Goal: Information Seeking & Learning: Learn about a topic

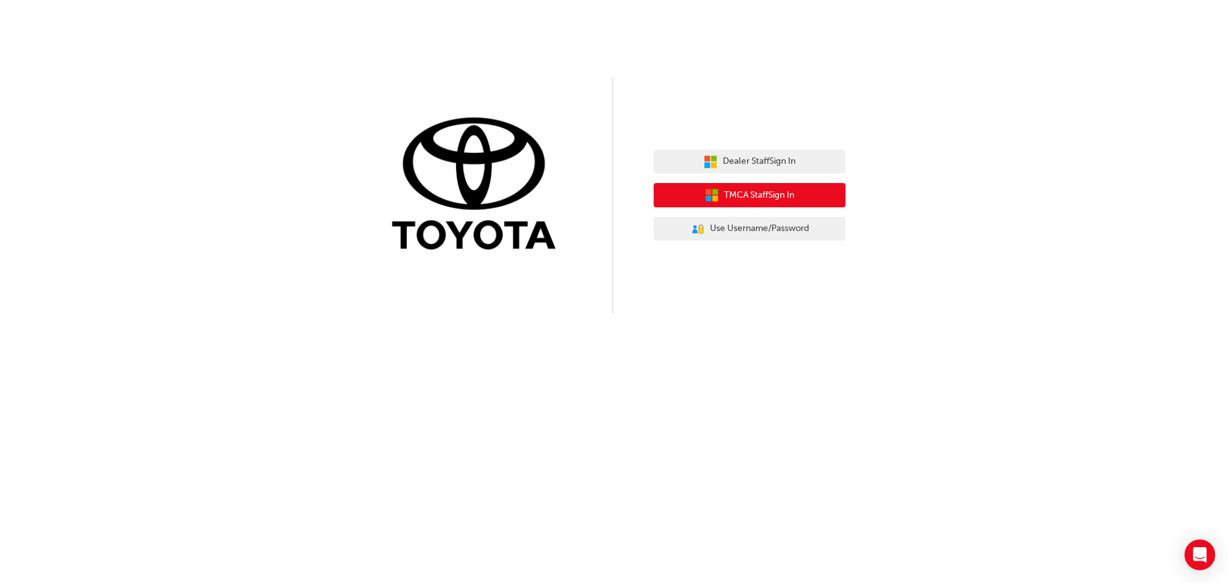
click at [758, 205] on button "TMCA Staff Sign In" at bounding box center [750, 195] width 192 height 24
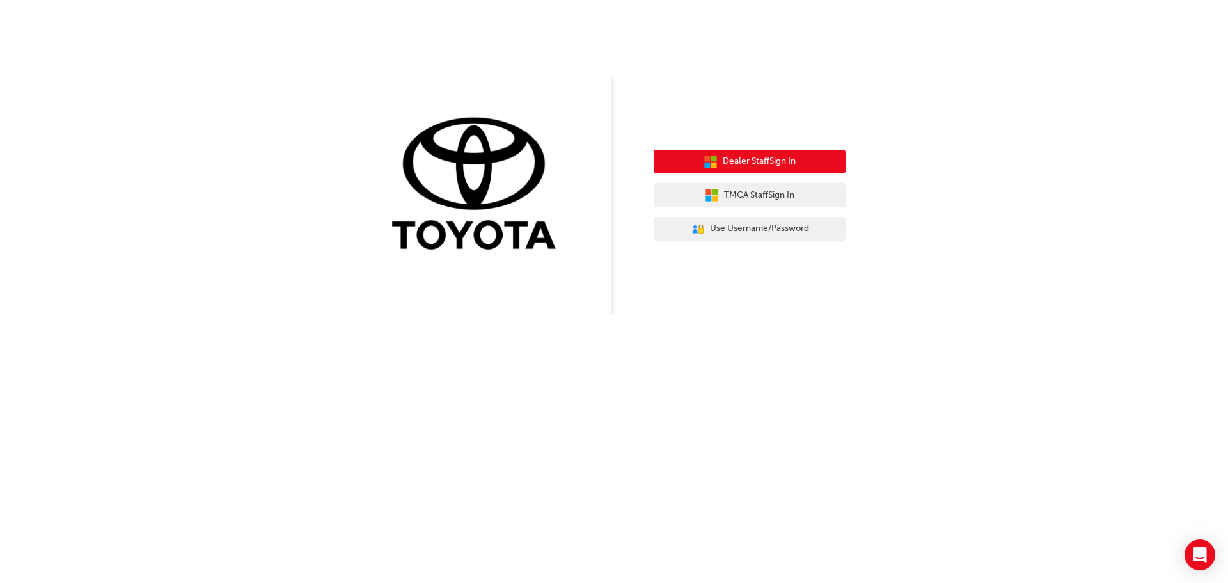
click at [745, 152] on button "Dealer Staff Sign In" at bounding box center [750, 162] width 192 height 24
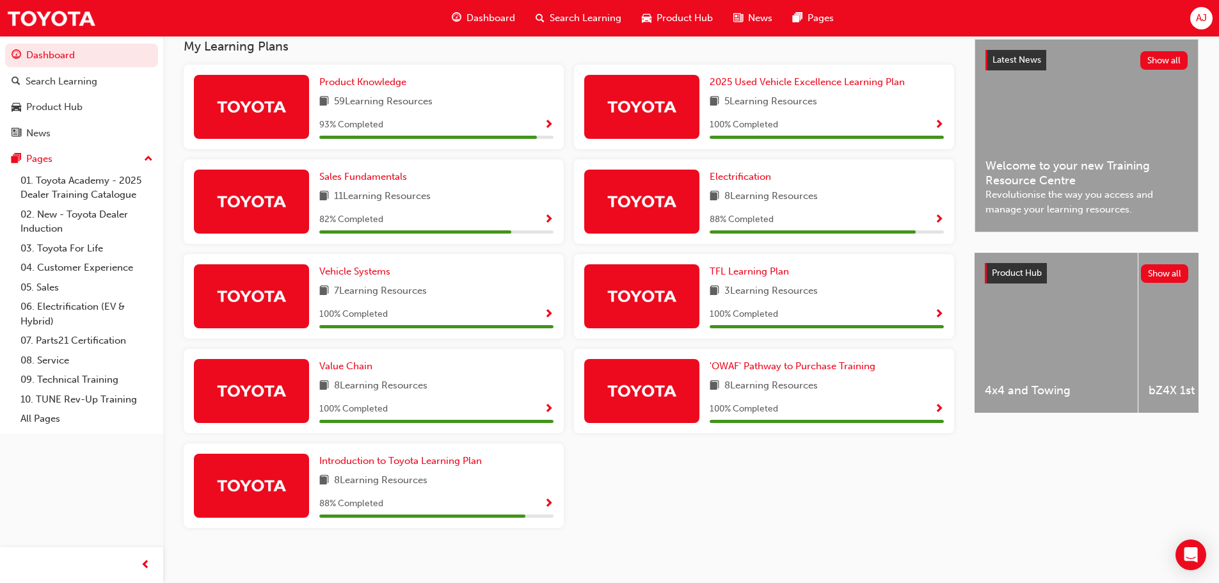
scroll to position [299, 0]
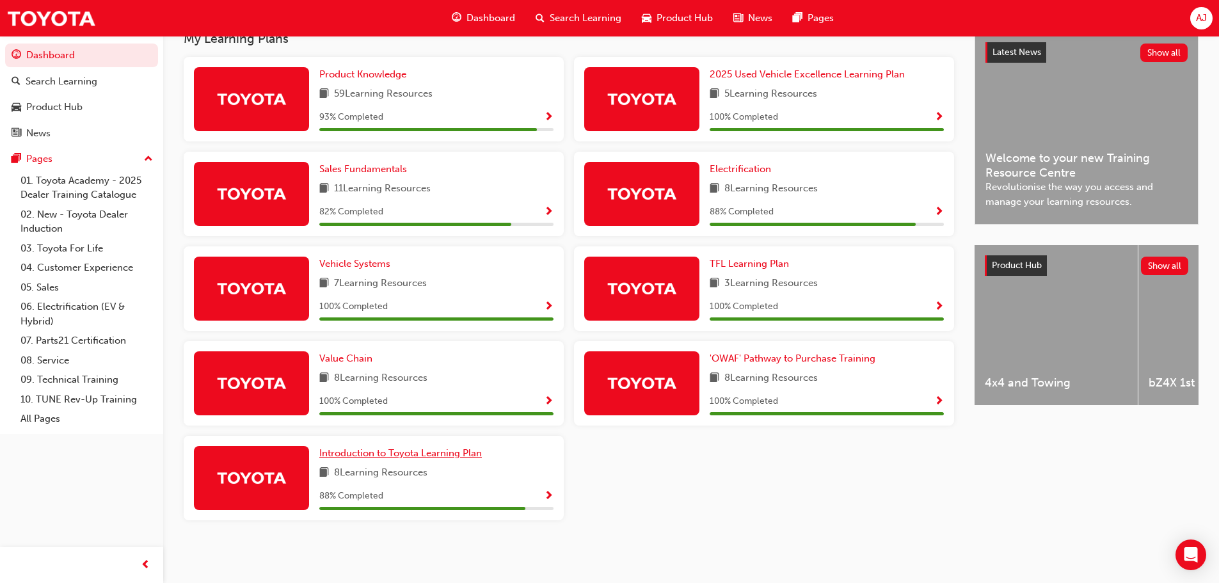
click at [385, 448] on span "Introduction to Toyota Learning Plan" at bounding box center [400, 453] width 163 height 12
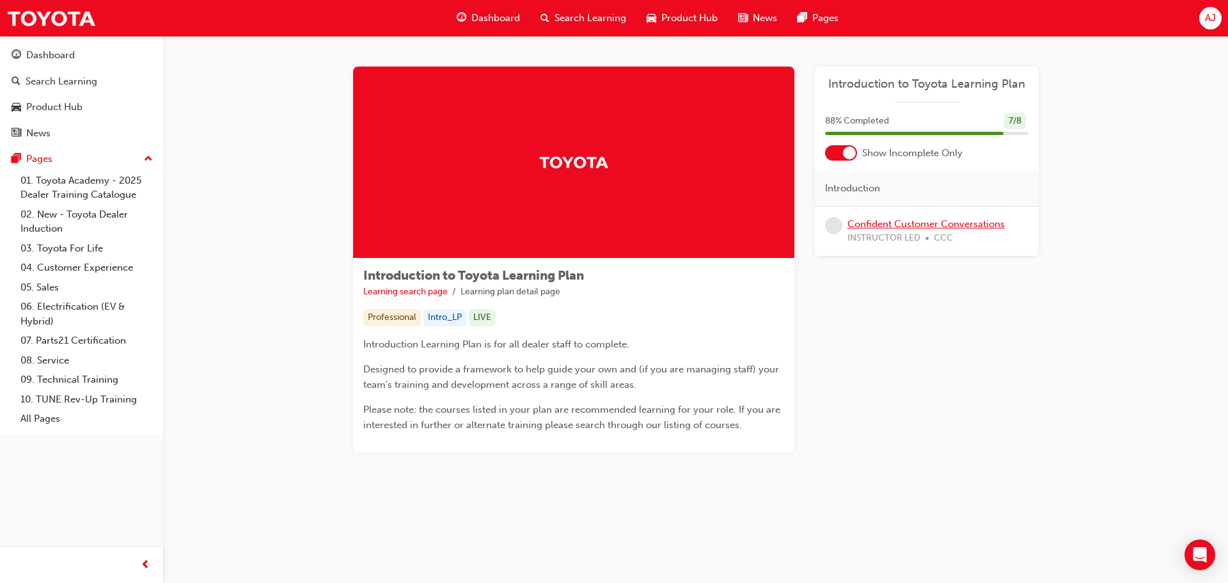
click at [899, 224] on link "Confident Customer Conversations" at bounding box center [926, 224] width 157 height 12
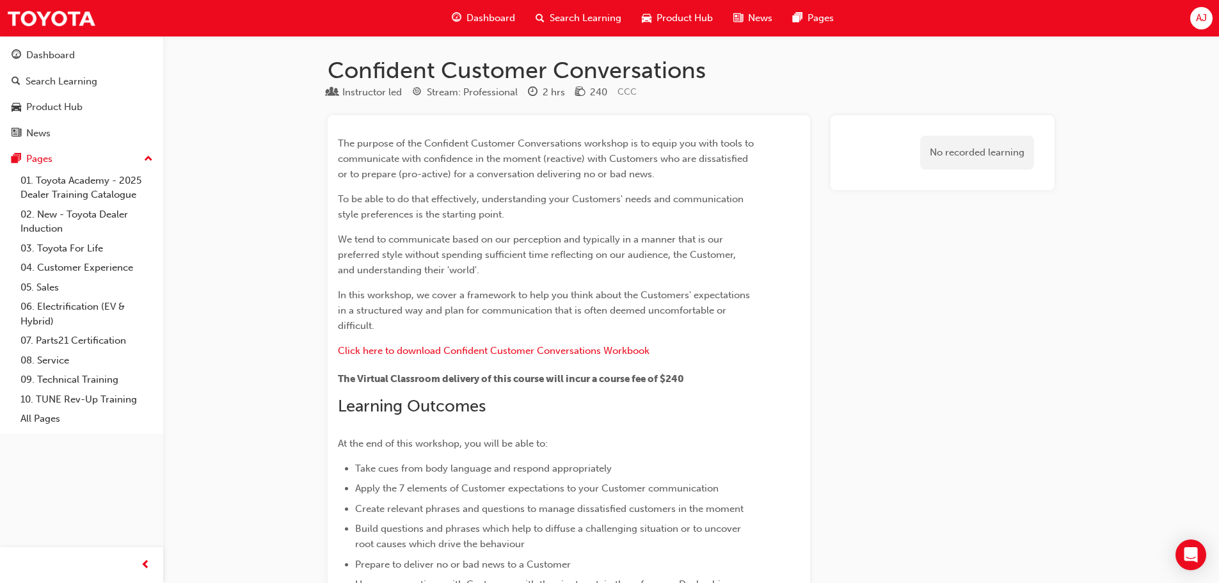
click at [503, 22] on span "Dashboard" at bounding box center [490, 18] width 49 height 15
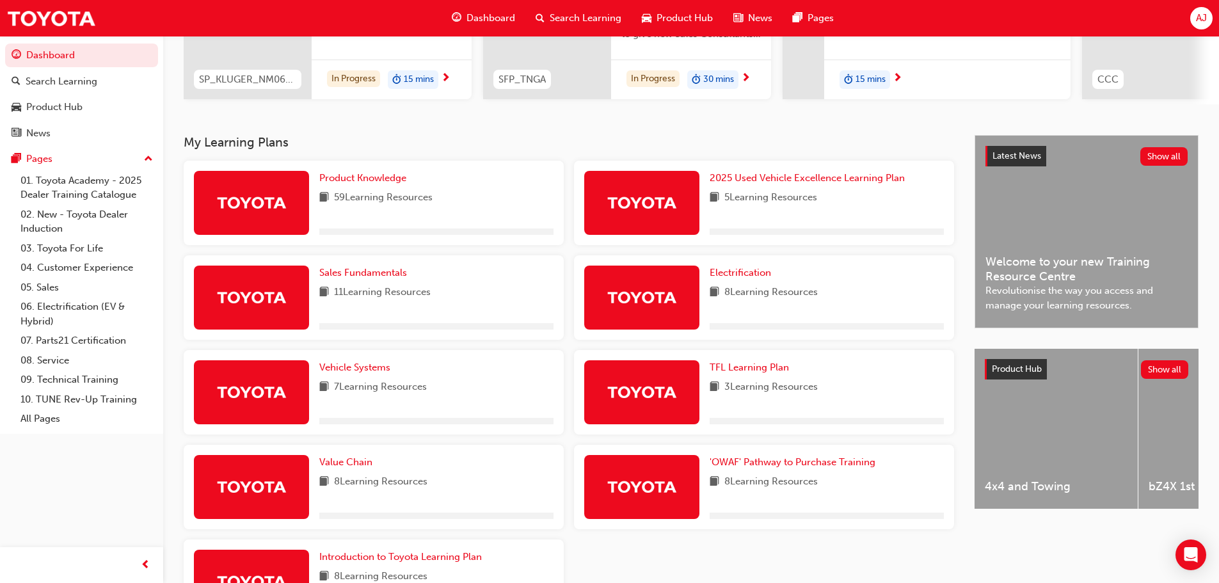
scroll to position [192, 0]
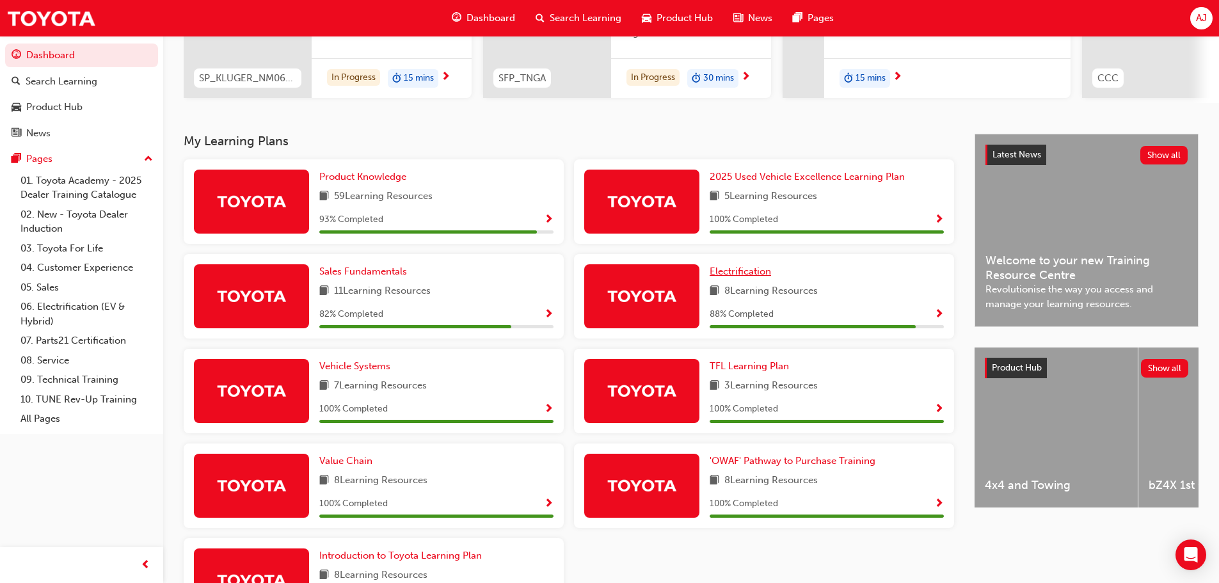
click at [750, 275] on span "Electrification" at bounding box center [740, 272] width 61 height 12
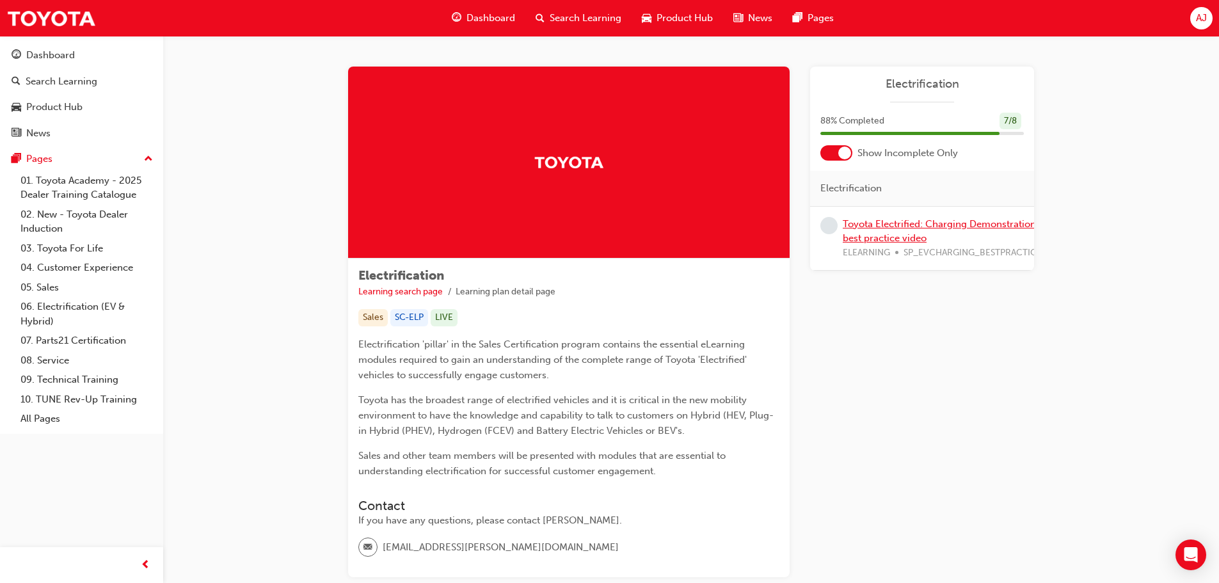
click at [869, 218] on link "Toyota Electrified: Charging Demonstration best practice video" at bounding box center [939, 231] width 193 height 26
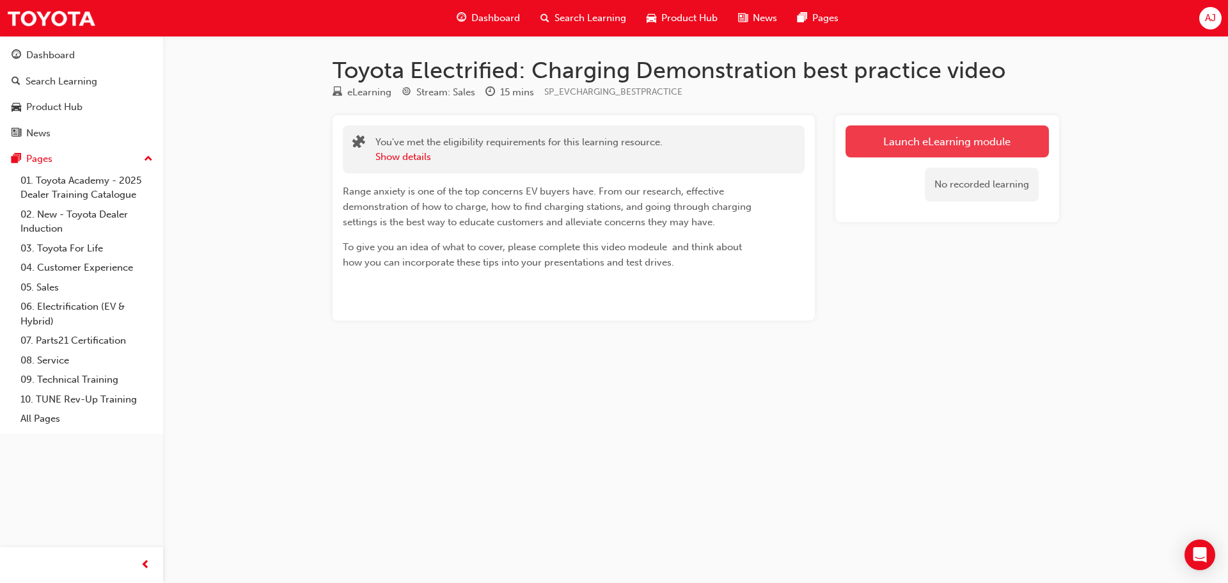
click at [907, 150] on link "Launch eLearning module" at bounding box center [947, 141] width 203 height 32
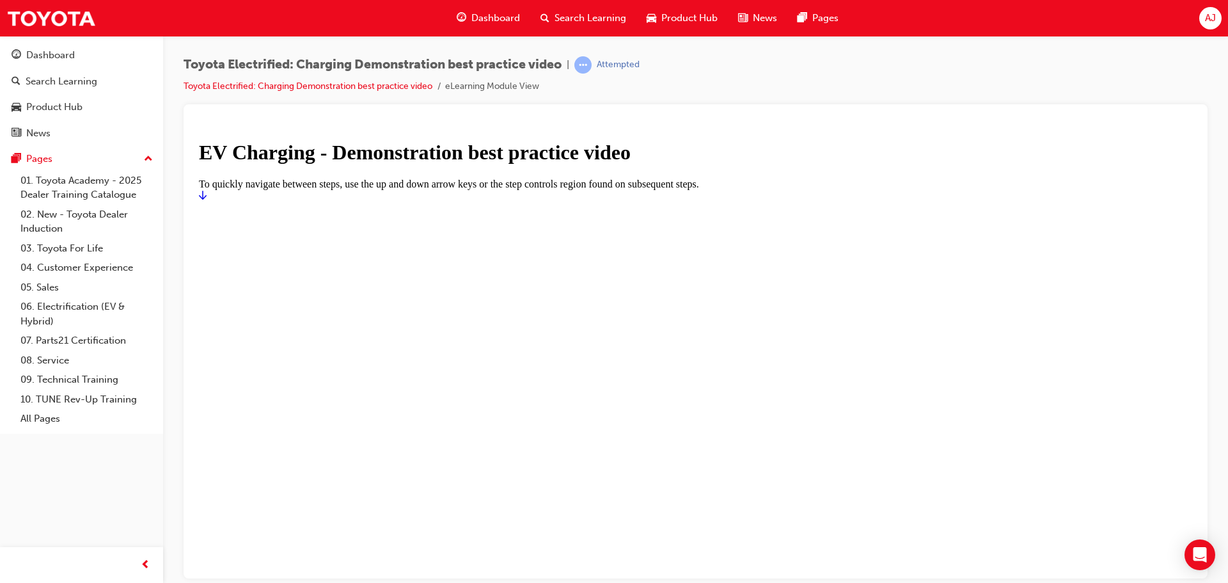
click at [207, 200] on icon "Start" at bounding box center [203, 194] width 8 height 10
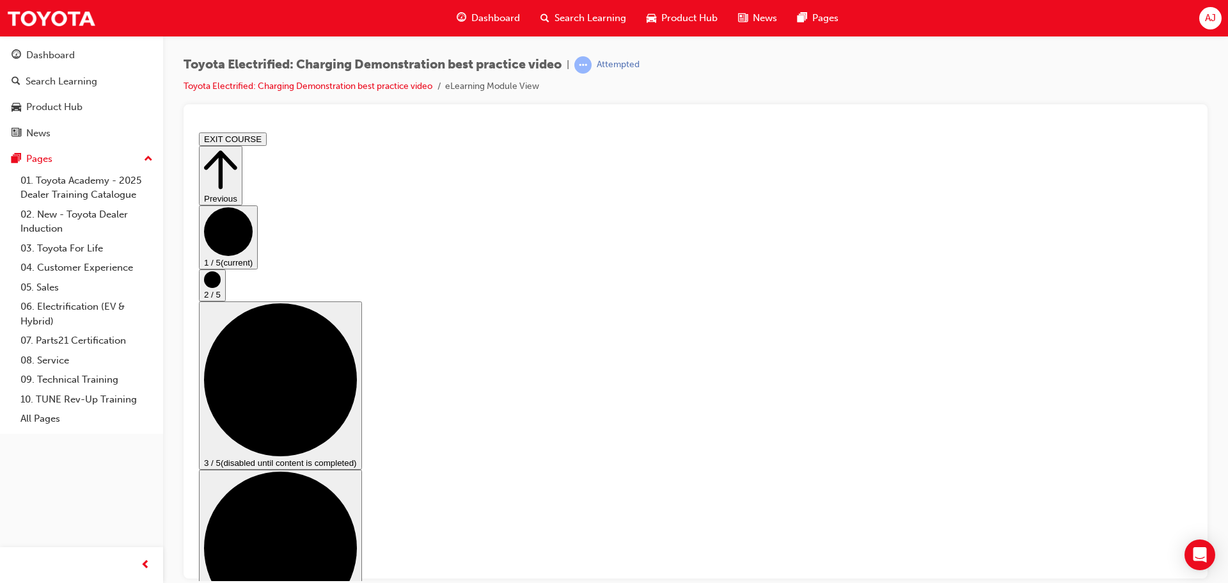
click at [221, 287] on circle "Step controls" at bounding box center [212, 279] width 17 height 17
click at [357, 356] on icon "Step controls" at bounding box center [280, 379] width 153 height 153
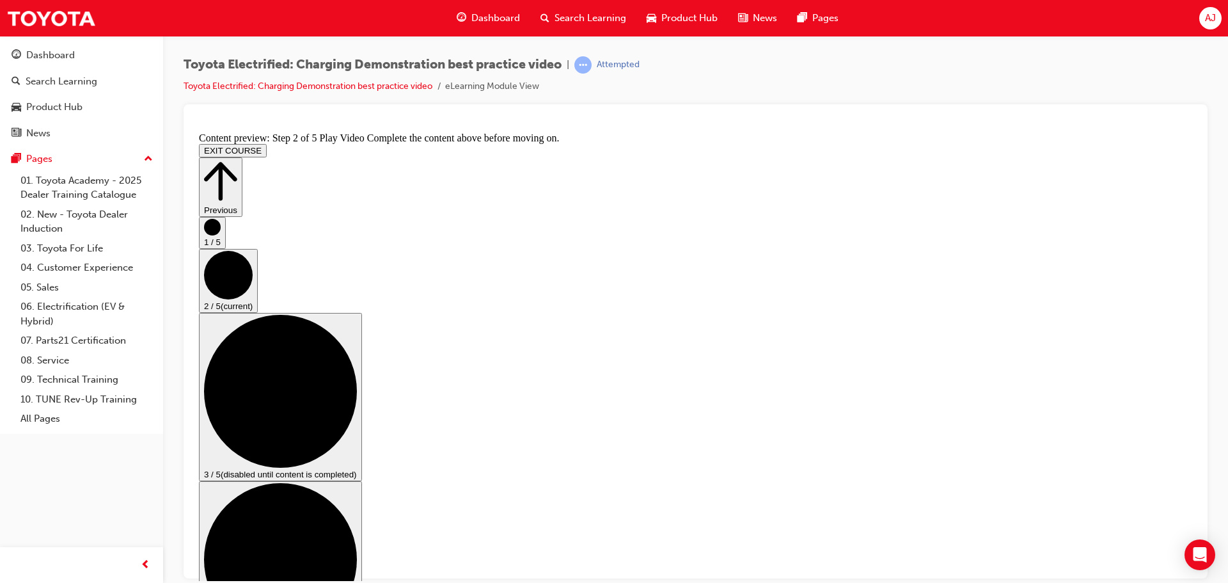
click at [362, 355] on button "3 / 5 (disabled until content is completed)" at bounding box center [280, 396] width 163 height 168
click at [357, 356] on circle "Step controls" at bounding box center [280, 390] width 153 height 153
click at [357, 353] on circle "Step controls" at bounding box center [280, 390] width 153 height 153
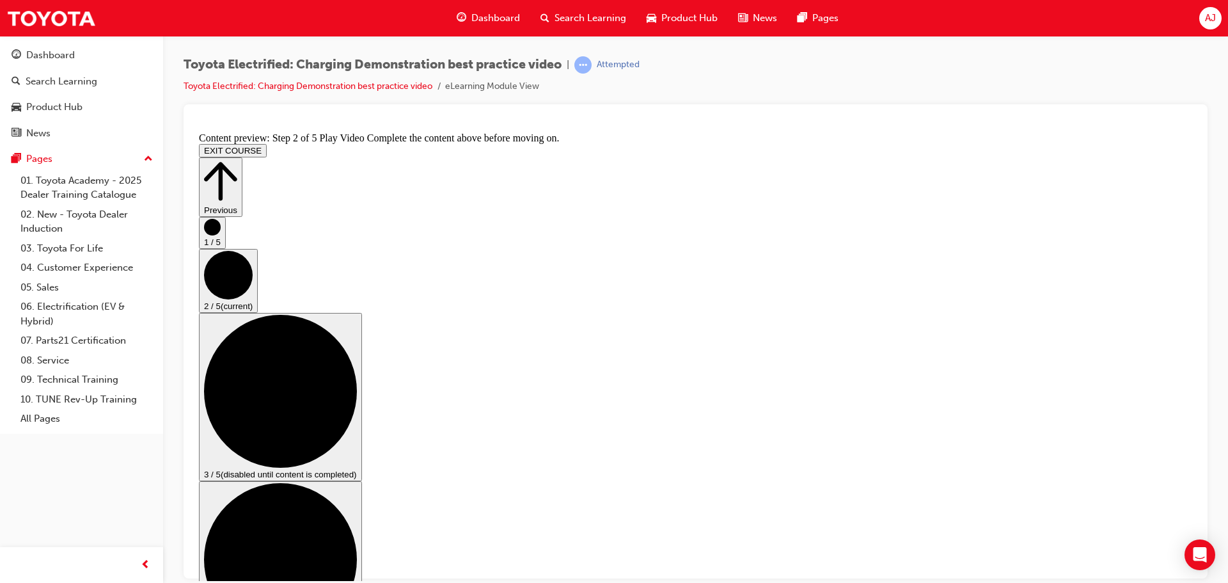
click at [362, 480] on button "4 / 5 (disabled until content is completed)" at bounding box center [280, 564] width 163 height 168
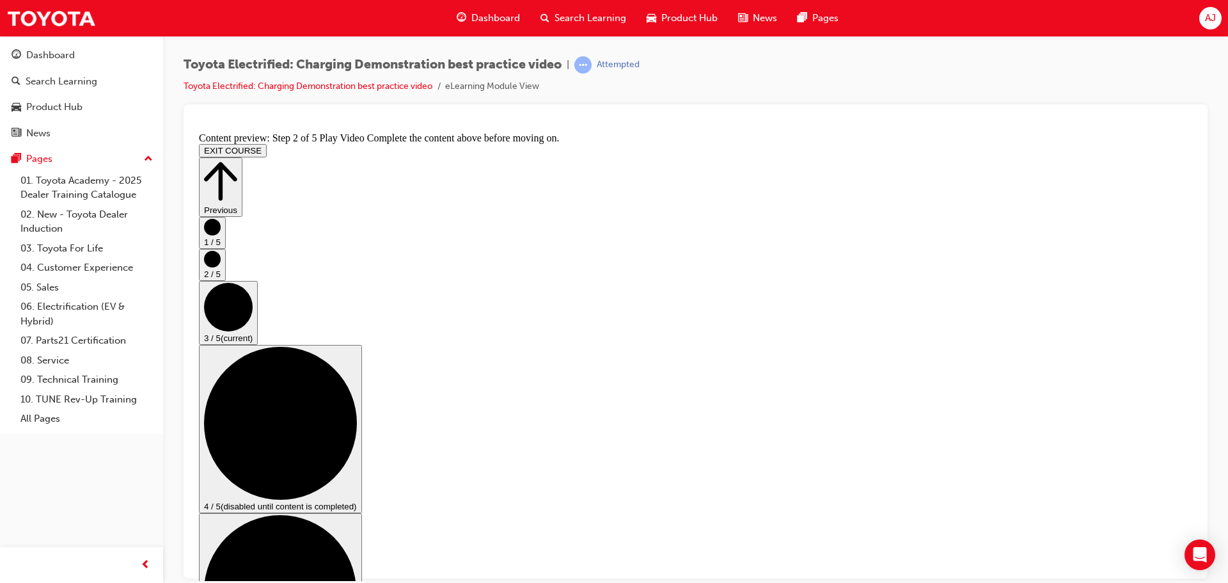
scroll to position [128, 0]
checkbox input "true"
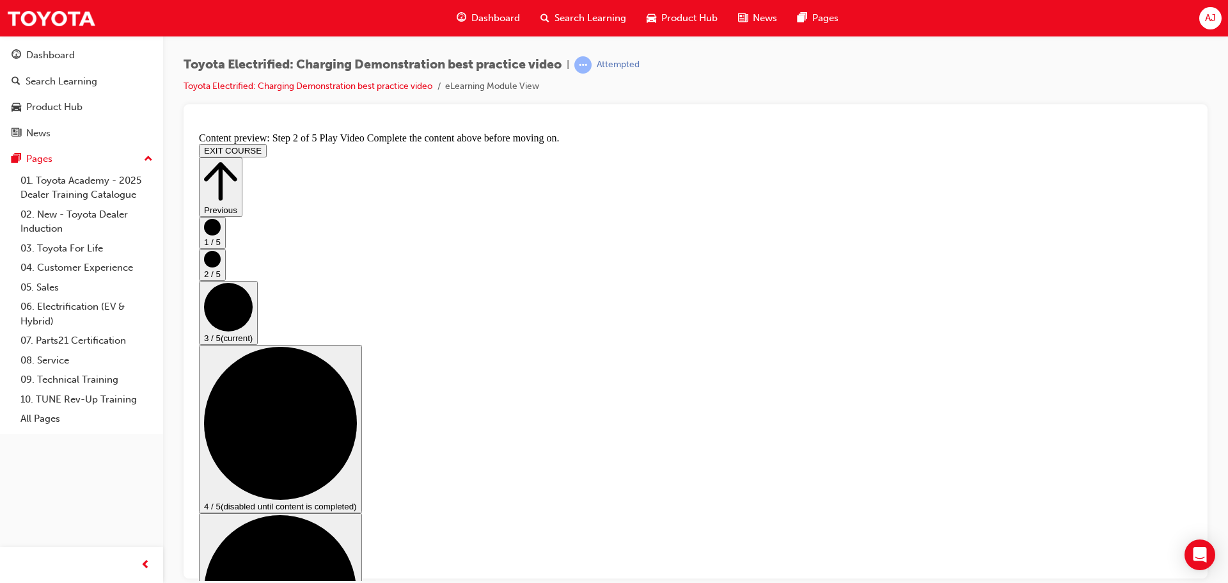
checkbox input "true"
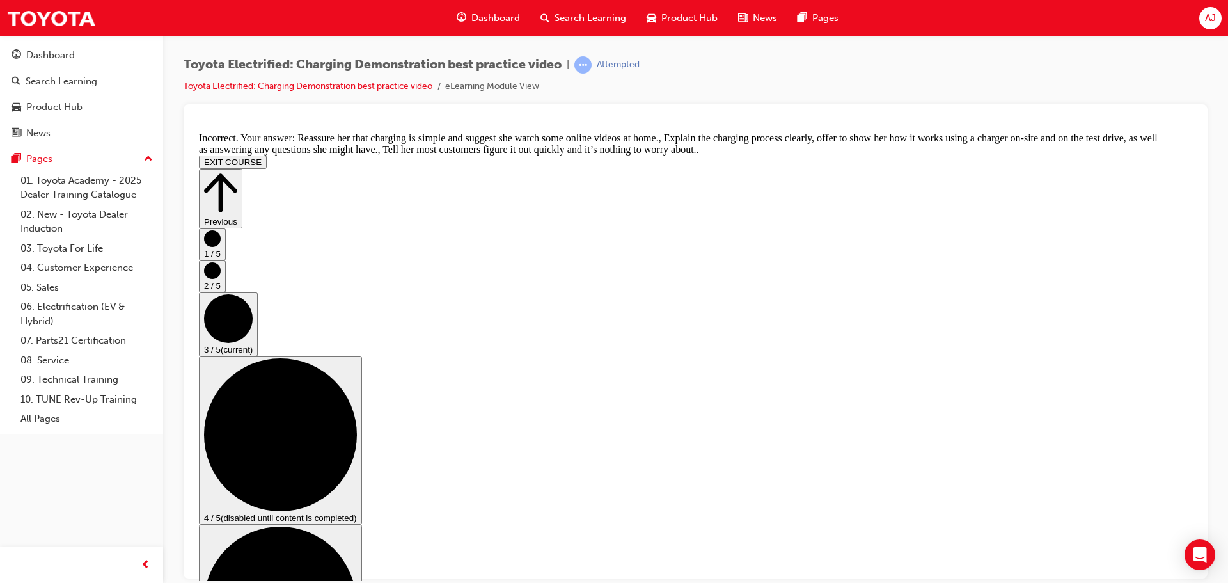
checkbox input "false"
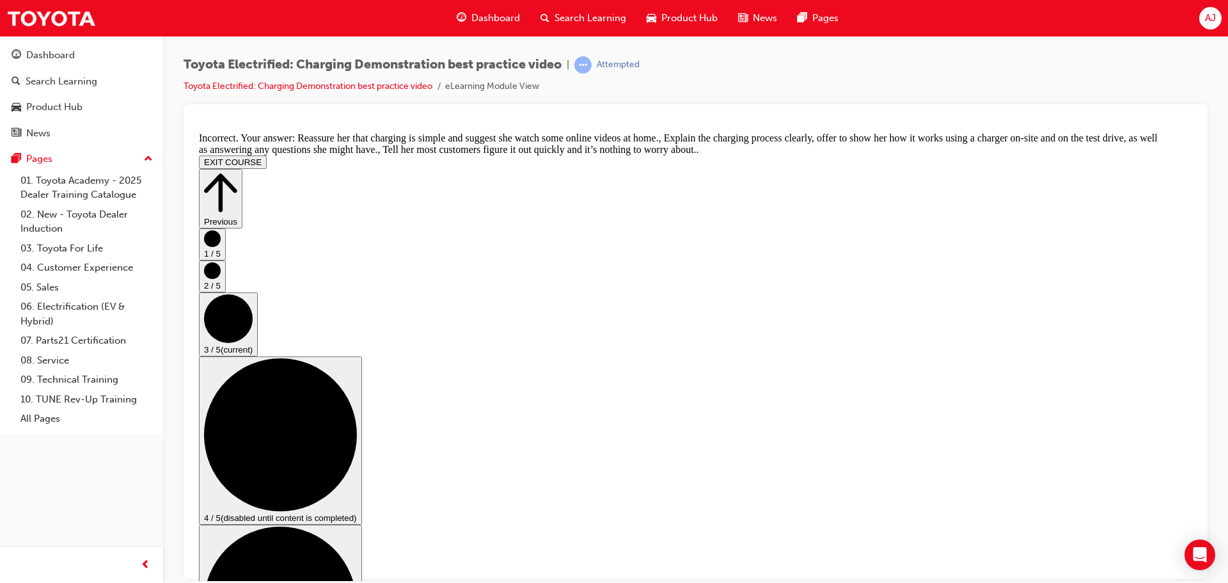
scroll to position [189, 0]
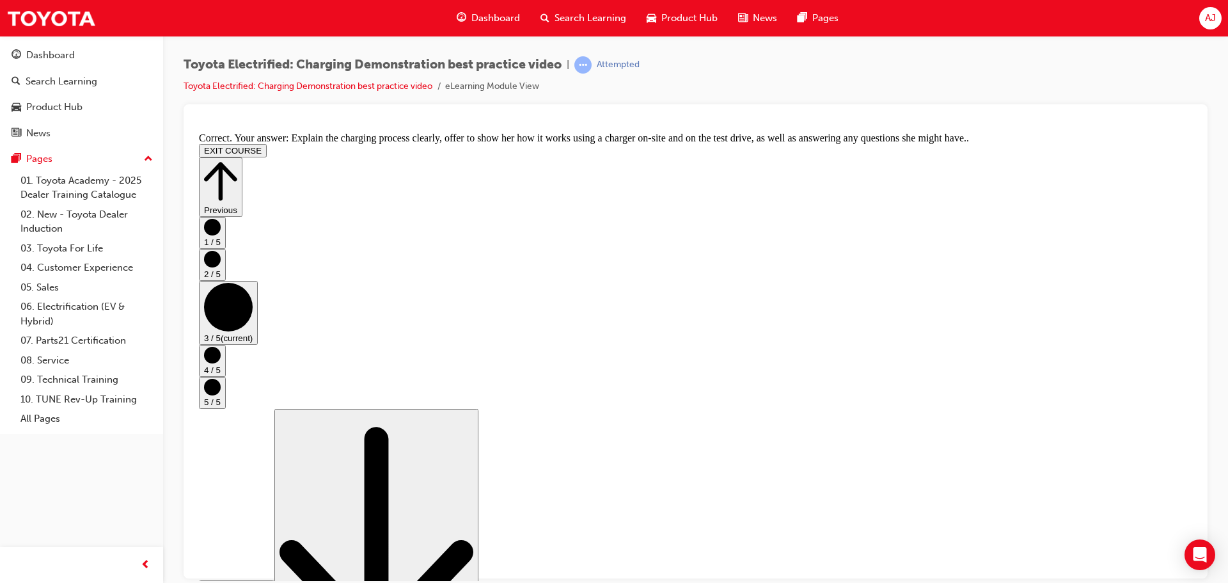
scroll to position [242, 0]
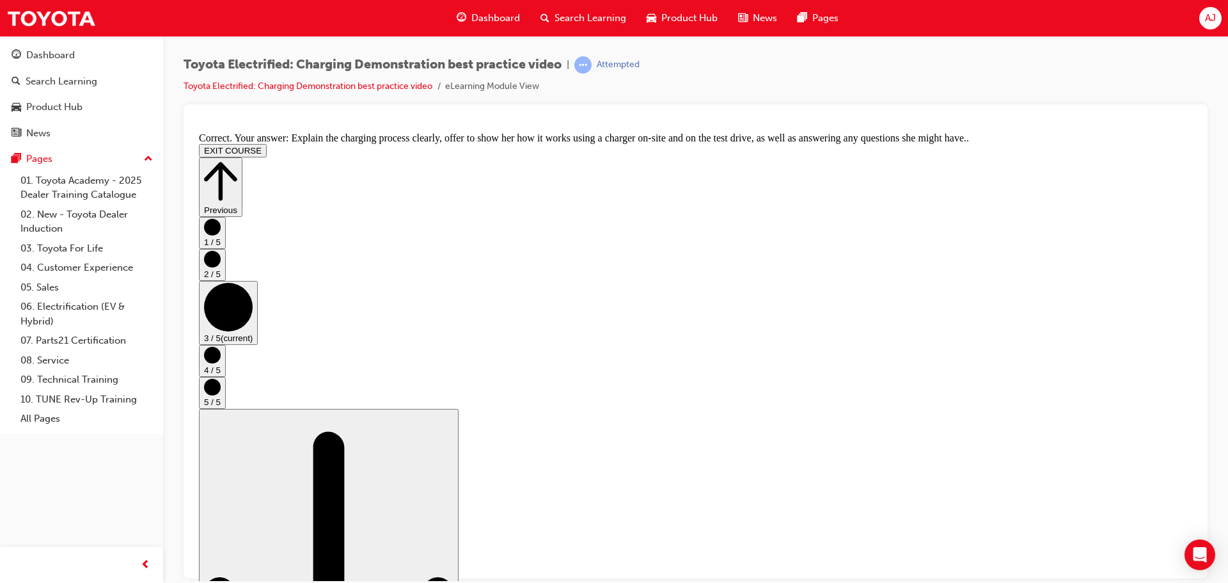
click at [221, 363] on circle "Step controls" at bounding box center [212, 354] width 17 height 17
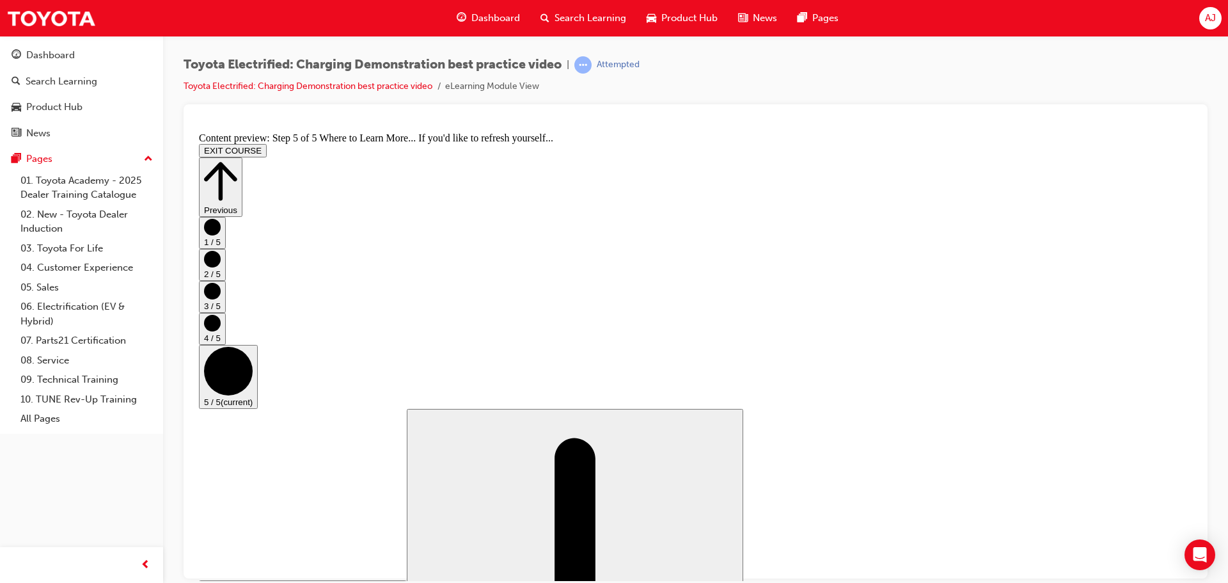
scroll to position [135, 0]
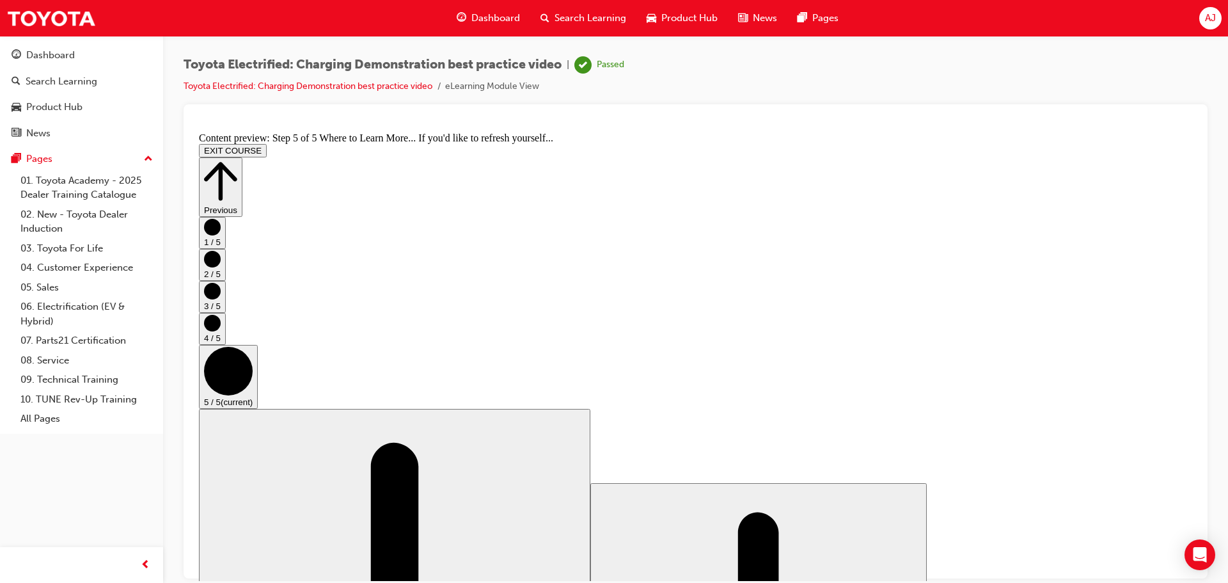
click at [267, 143] on button "EXIT COURSE" at bounding box center [233, 149] width 68 height 13
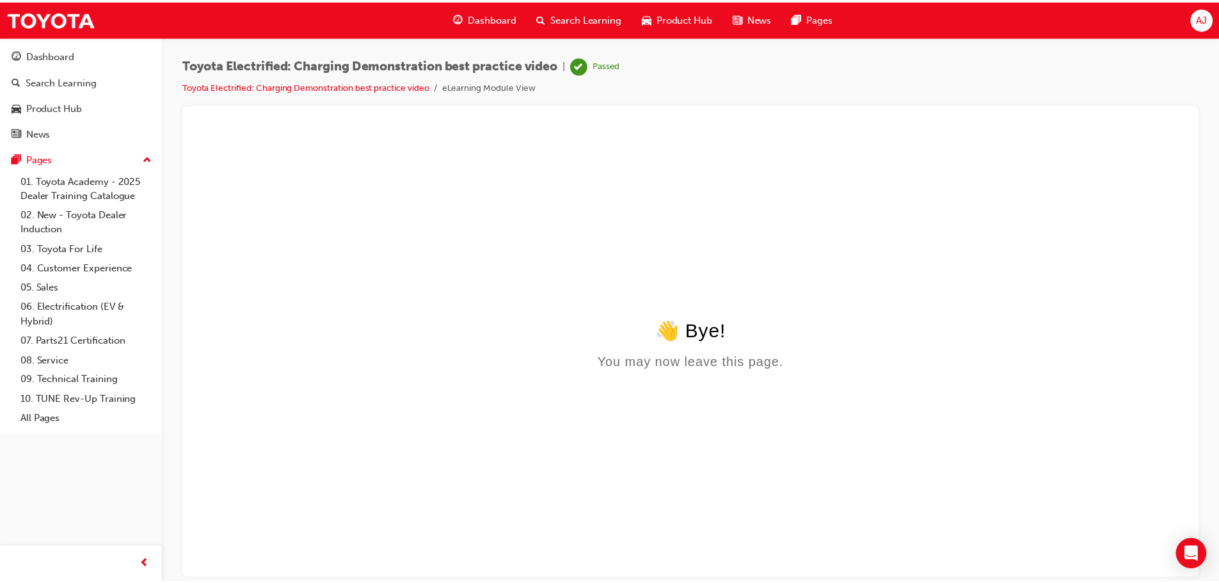
scroll to position [0, 0]
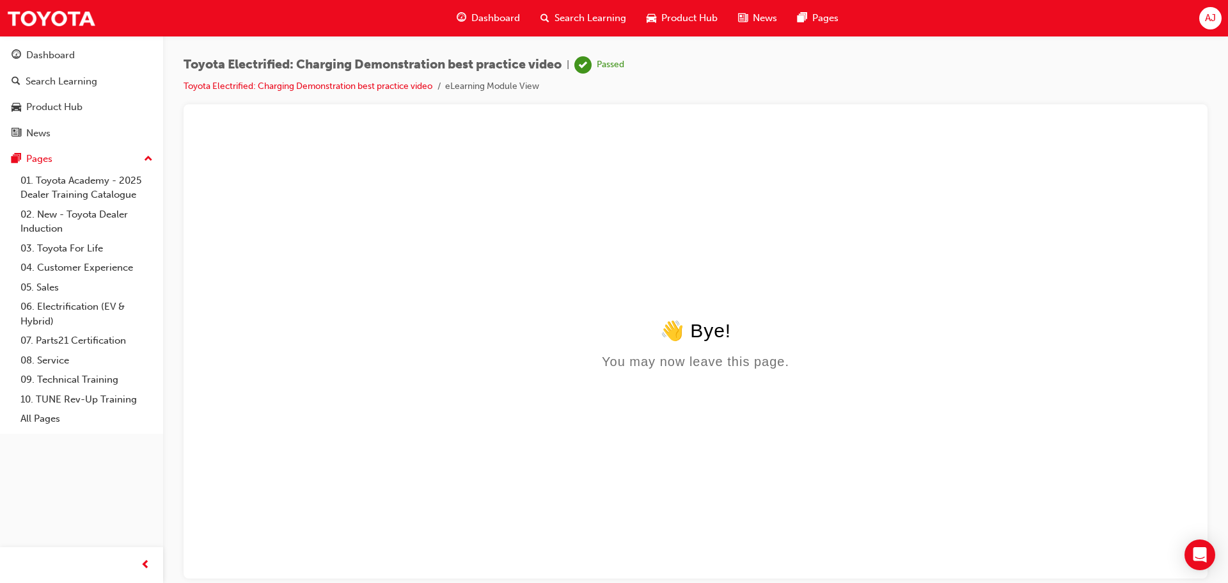
click at [512, 15] on span "Dashboard" at bounding box center [496, 18] width 49 height 15
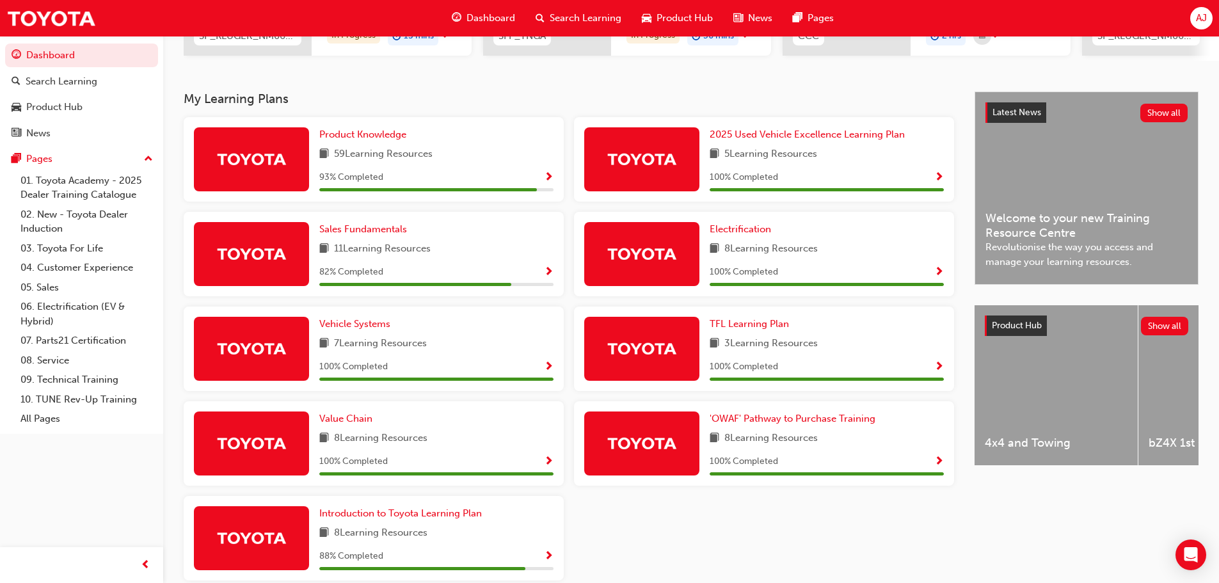
scroll to position [256, 0]
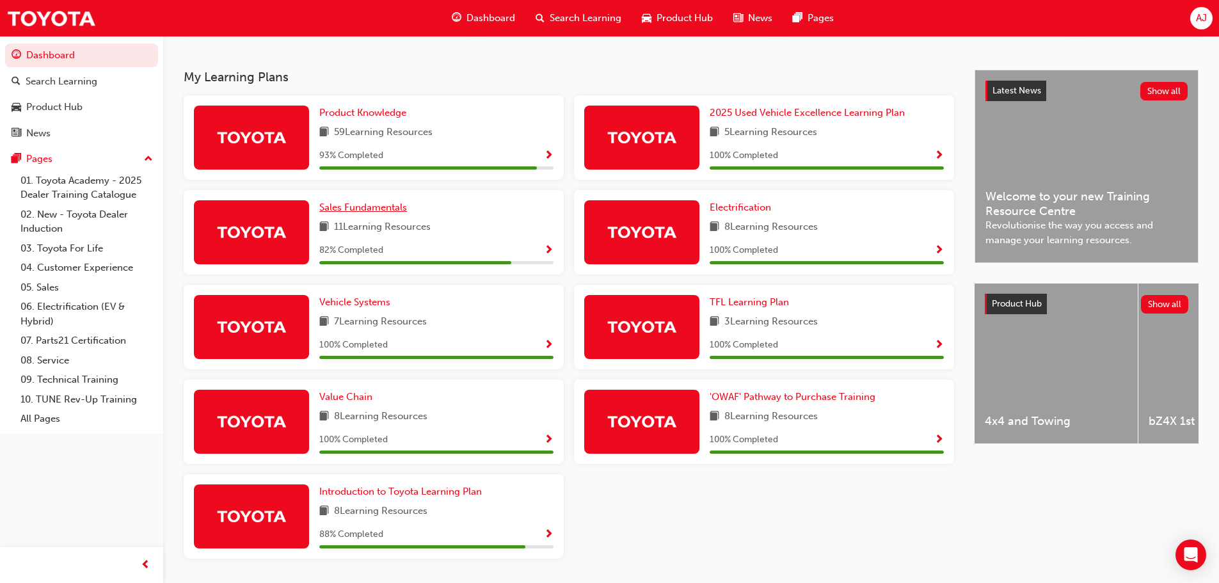
click at [366, 206] on link "Sales Fundamentals" at bounding box center [365, 207] width 93 height 15
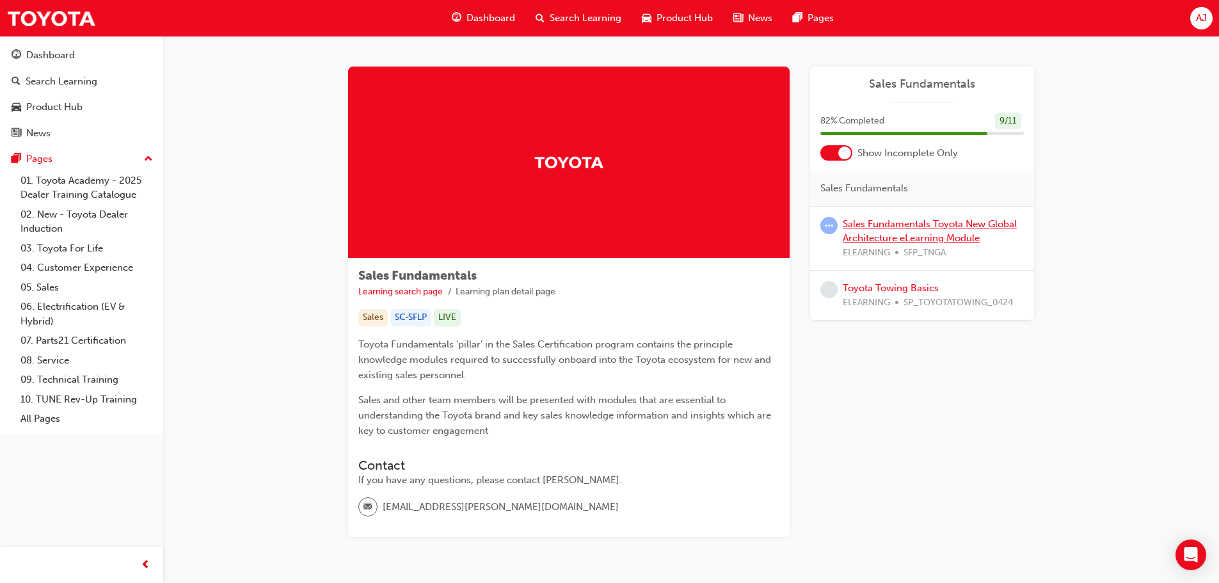
click at [886, 221] on link "Sales Fundamentals Toyota New Global Architecture eLearning Module" at bounding box center [930, 231] width 174 height 26
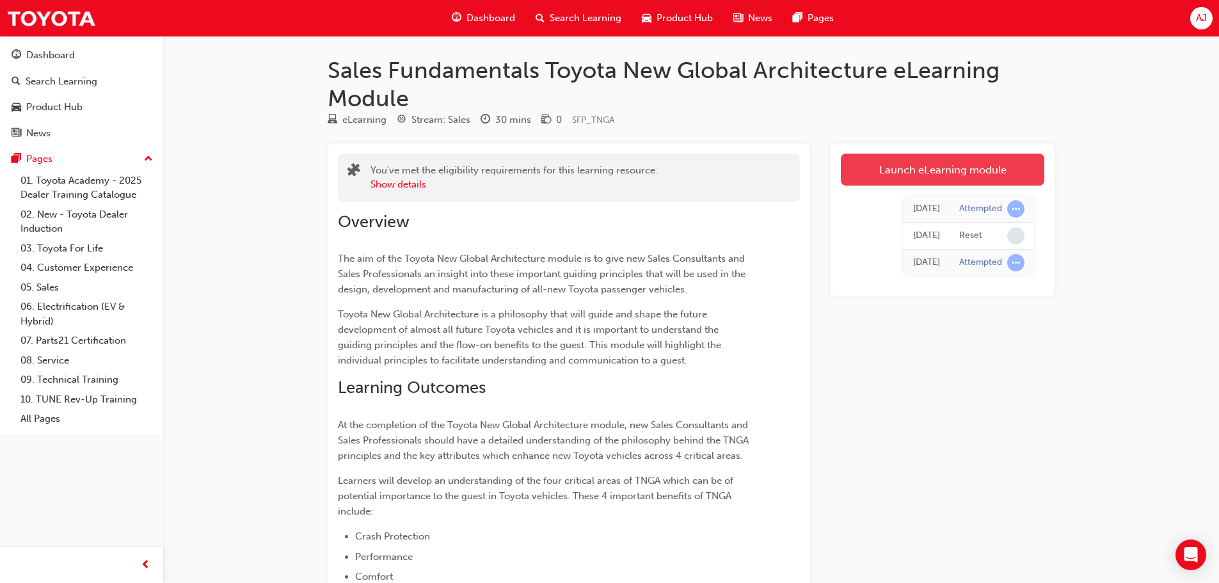
click at [868, 170] on link "Launch eLearning module" at bounding box center [942, 170] width 203 height 32
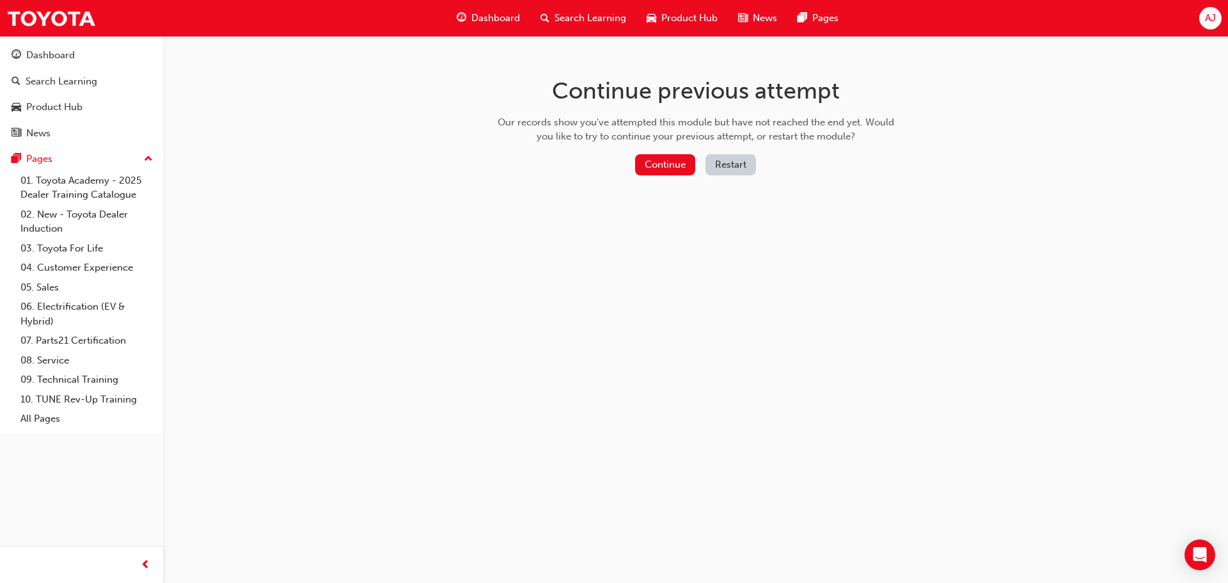
click at [736, 171] on button "Restart" at bounding box center [731, 164] width 51 height 21
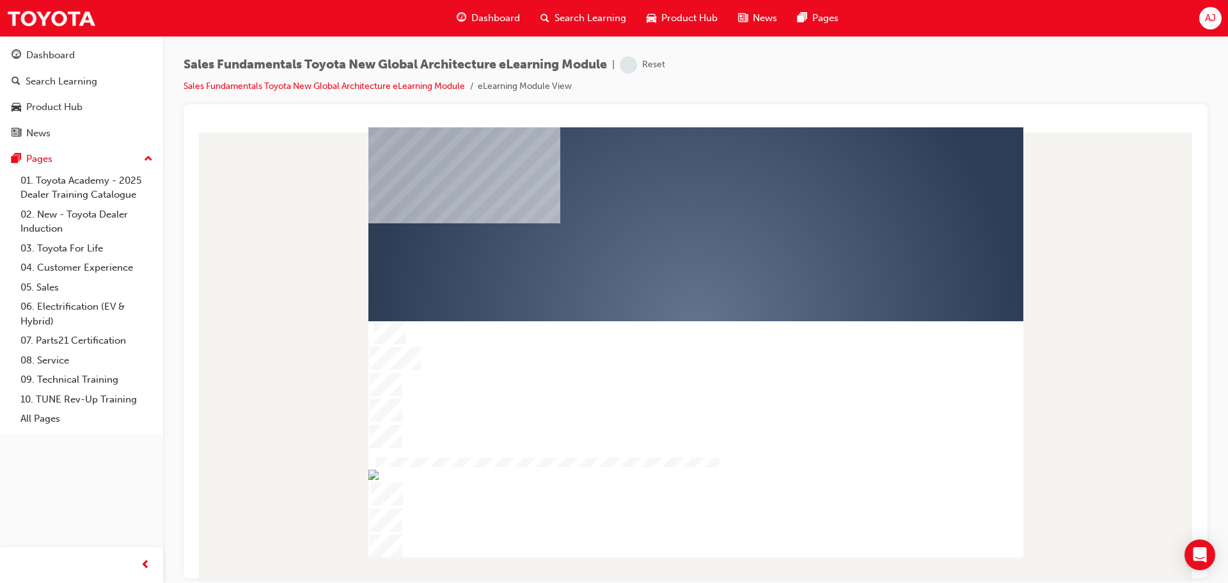
click at [659, 290] on div "play" at bounding box center [659, 290] width 0 height 0
